Goal: Use online tool/utility

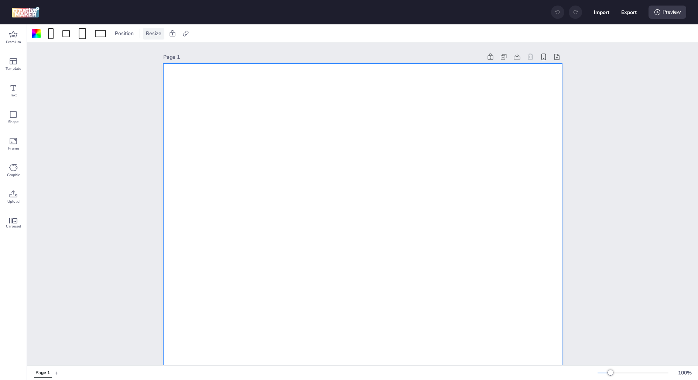
click at [152, 37] on span "Resize" at bounding box center [153, 34] width 18 height 8
click at [107, 34] on div at bounding box center [100, 34] width 17 height 12
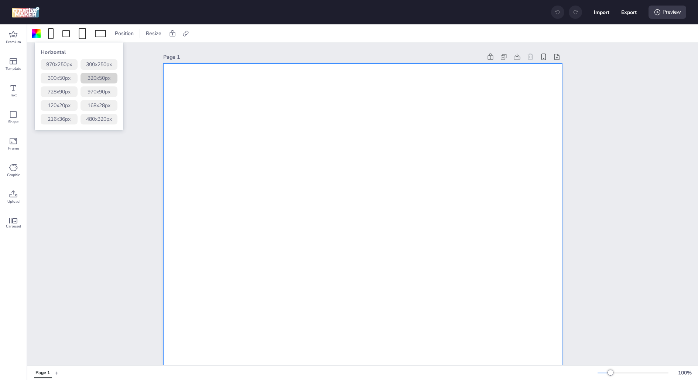
click at [106, 81] on button "320 x 50 px" at bounding box center [99, 78] width 37 height 11
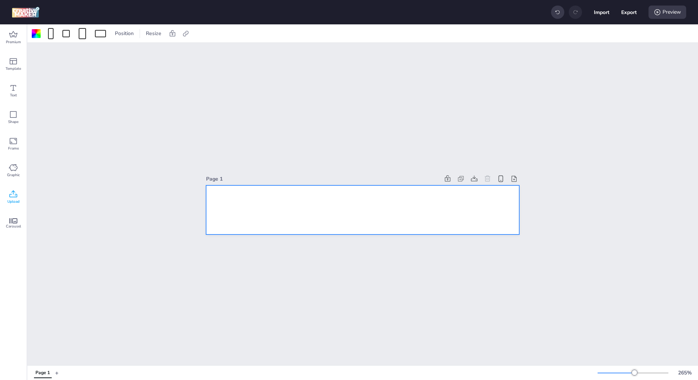
click at [11, 206] on div "Upload" at bounding box center [13, 197] width 27 height 27
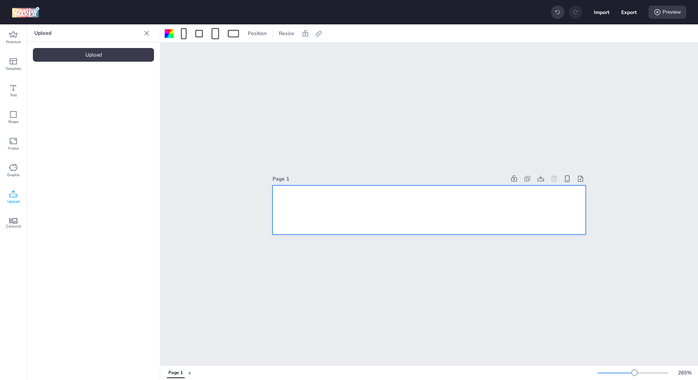
click at [113, 58] on div "Upload" at bounding box center [93, 55] width 121 height 14
click at [61, 113] on div at bounding box center [62, 103] width 59 height 59
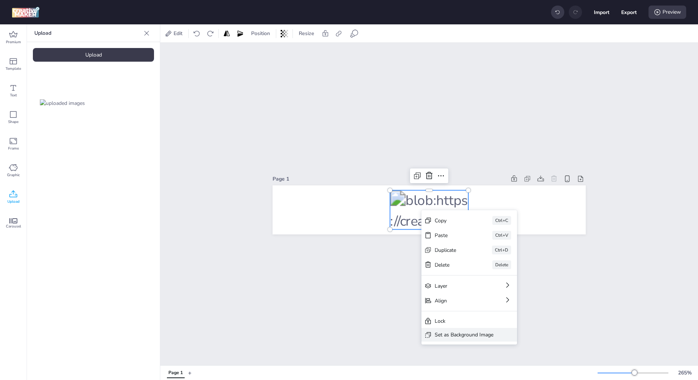
click at [453, 333] on div "Set as Background Image" at bounding box center [464, 335] width 59 height 8
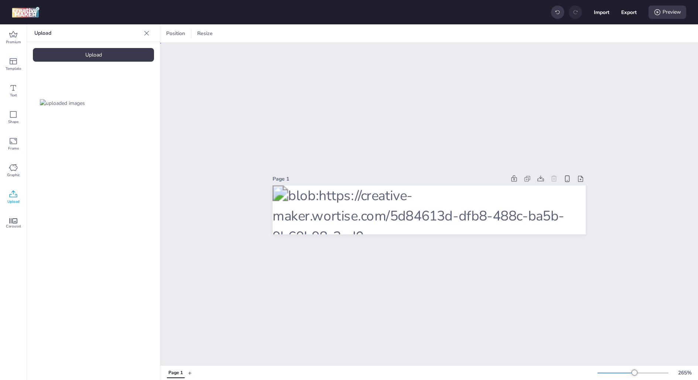
click at [453, 333] on div "Page 1" at bounding box center [429, 204] width 538 height 323
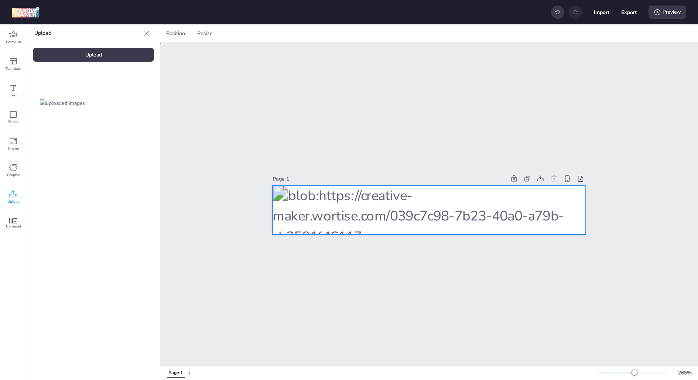
click at [497, 199] on div at bounding box center [429, 210] width 313 height 49
click at [419, 33] on icon at bounding box center [420, 33] width 7 height 7
click at [383, 49] on span "Activate hyperlink" at bounding box center [372, 52] width 41 height 8
click at [347, 53] on input "Activate hyperlink" at bounding box center [344, 55] width 5 height 5
checkbox input "true"
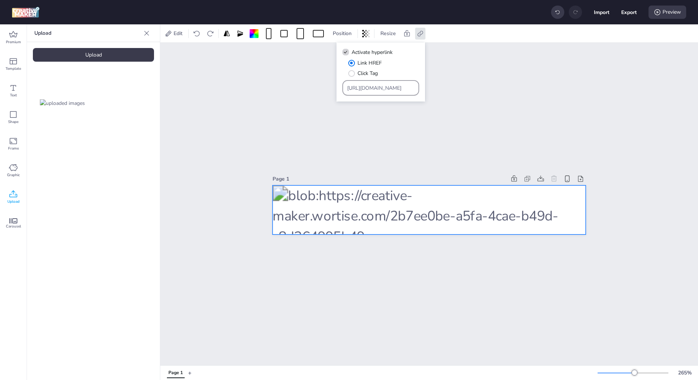
click at [375, 85] on input "[URL][DOMAIN_NAME]" at bounding box center [381, 88] width 68 height 8
paste input "[DOMAIN_NAME][URL]"
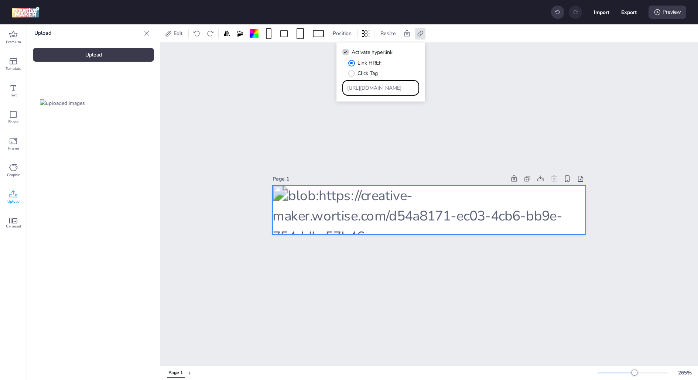
type input "[URL][DOMAIN_NAME]"
click at [401, 70] on div "Link HREF Click Tag" at bounding box center [383, 68] width 71 height 18
click at [567, 117] on div "Page 1" at bounding box center [429, 204] width 538 height 323
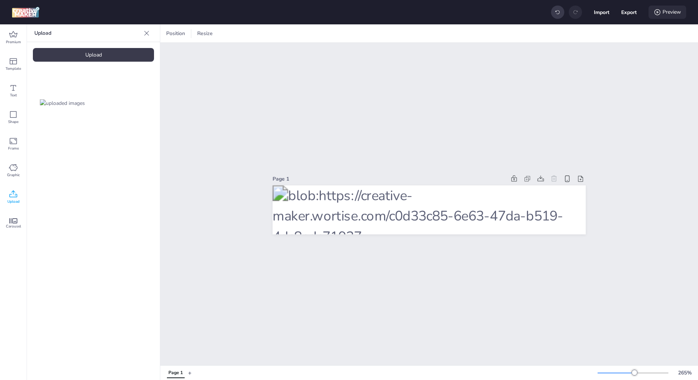
click at [675, 10] on div "Preview" at bounding box center [668, 12] width 38 height 13
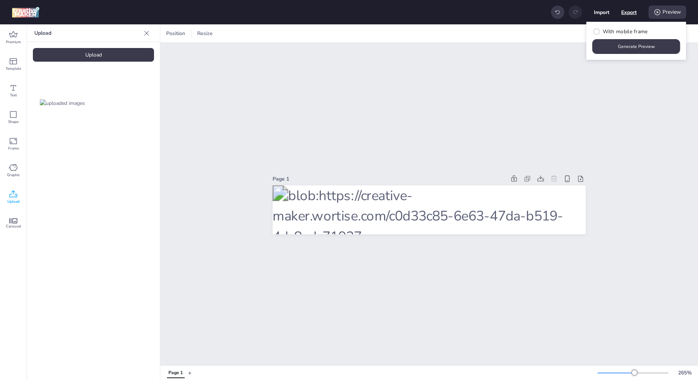
click at [631, 8] on button "Export" at bounding box center [630, 12] width 16 height 16
select select "html"
click at [593, 57] on button "Download" at bounding box center [596, 59] width 69 height 15
